Goal: Transaction & Acquisition: Purchase product/service

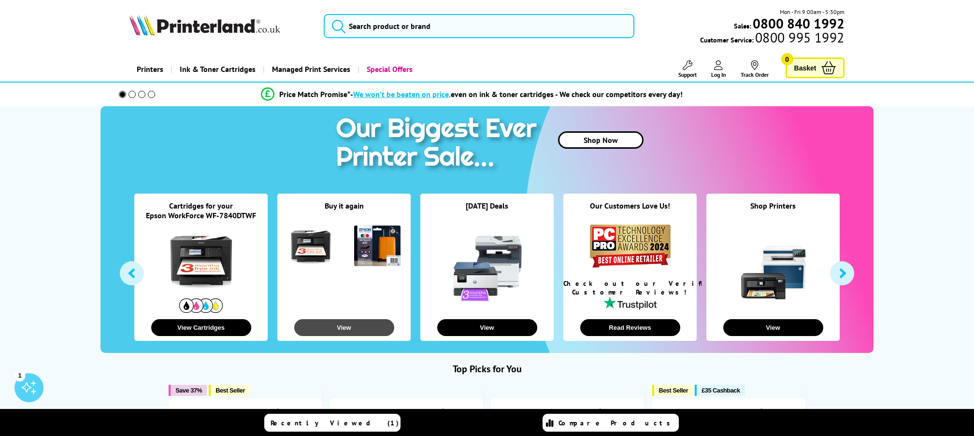
click at [339, 331] on button "View" at bounding box center [344, 327] width 100 height 17
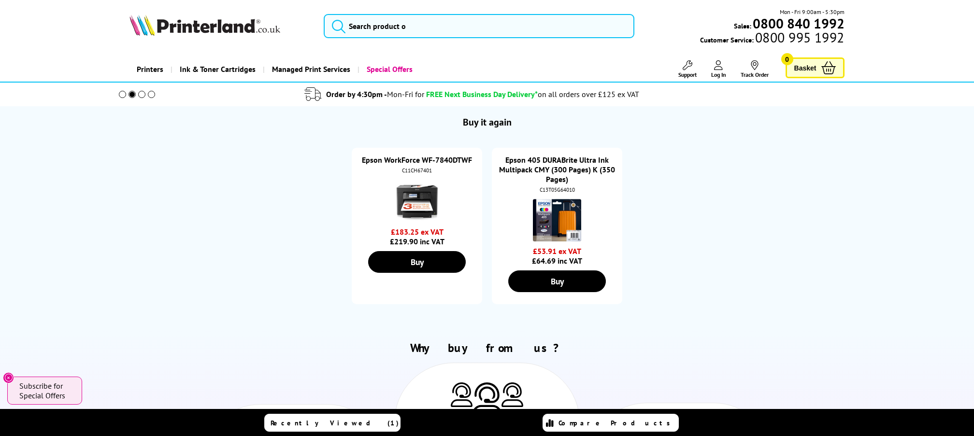
click at [408, 159] on link "Epson WorkForce WF-7840DTWF" at bounding box center [417, 160] width 110 height 10
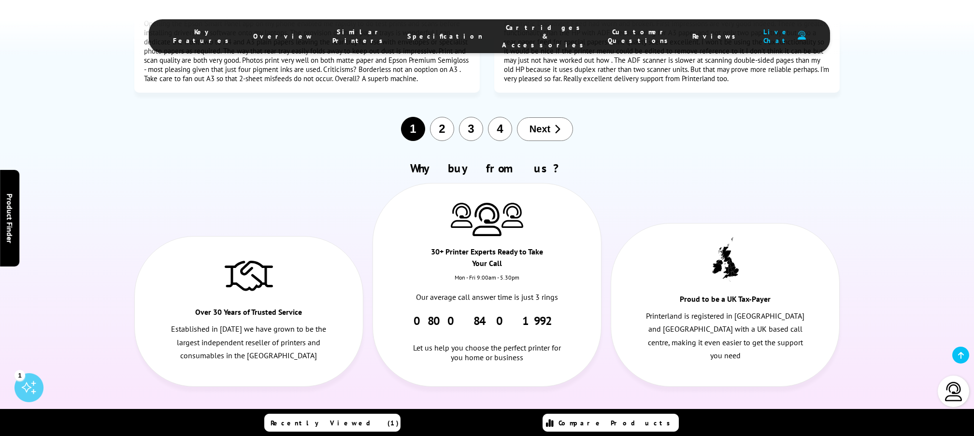
scroll to position [6948, 0]
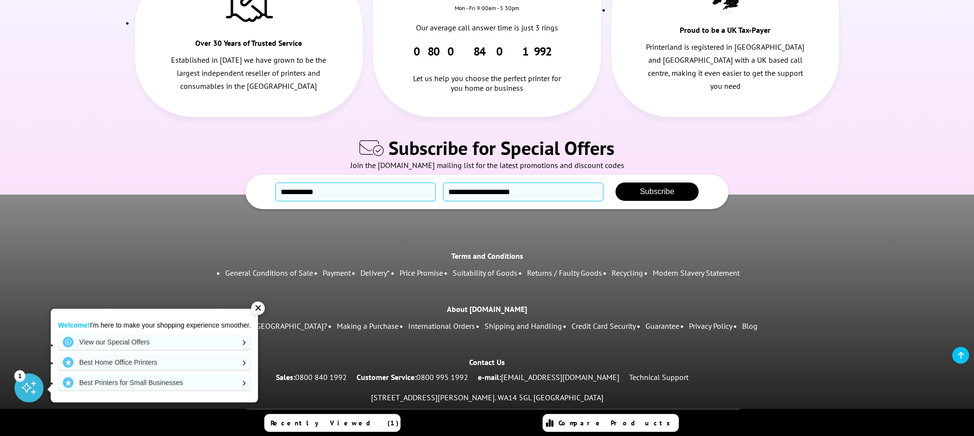
scroll to position [1952, 0]
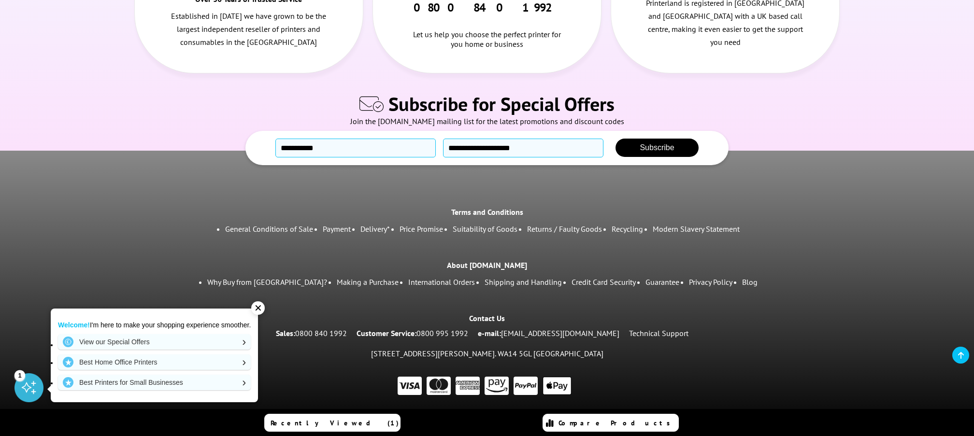
click at [645, 285] on link "Guarantee" at bounding box center [662, 282] width 34 height 10
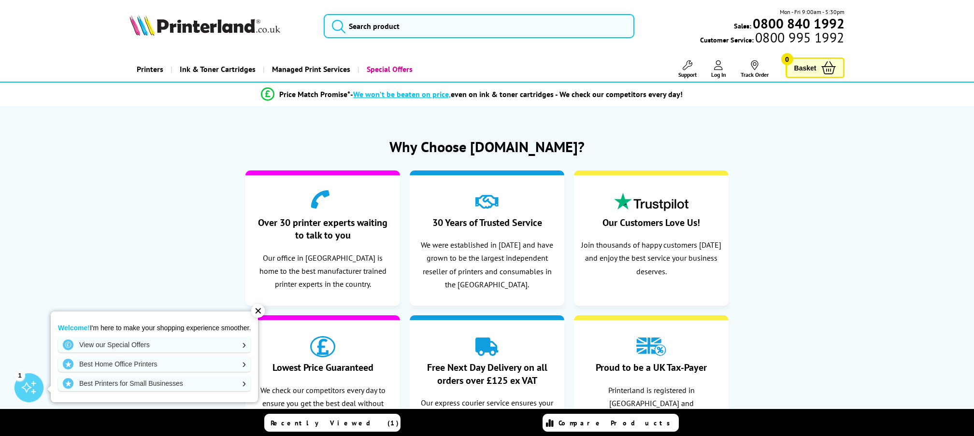
click at [838, 77] on link "Basket 0" at bounding box center [814, 67] width 59 height 21
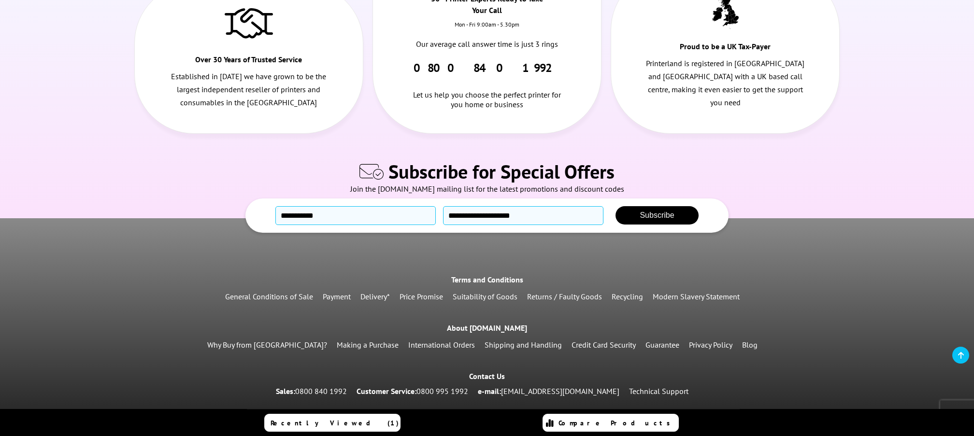
scroll to position [296, 0]
